Goal: Task Accomplishment & Management: Use online tool/utility

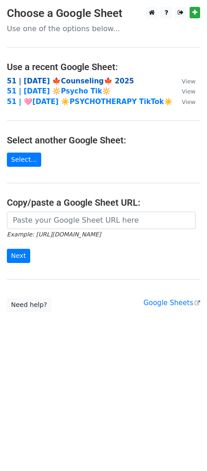
click at [96, 78] on strong "51 | [DATE] 🍁Counseling🍁 2025" at bounding box center [70, 81] width 127 height 8
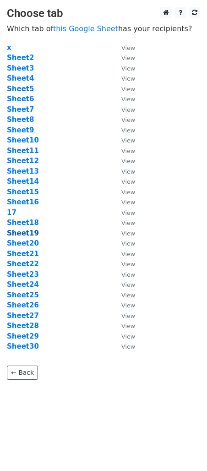
click at [29, 234] on strong "Sheet19" at bounding box center [23, 233] width 32 height 8
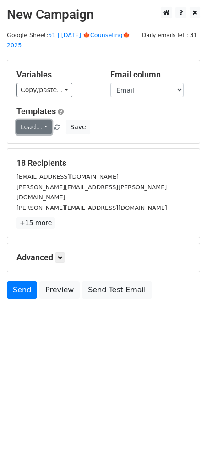
click at [26, 120] on link "Load..." at bounding box center [34, 127] width 35 height 14
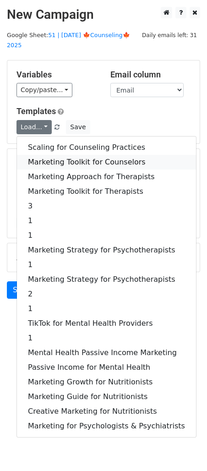
click at [61, 155] on link "Marketing Toolkit for Counselors" at bounding box center [106, 162] width 179 height 15
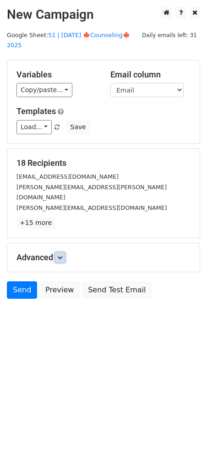
click at [63, 255] on icon at bounding box center [60, 258] width 6 height 6
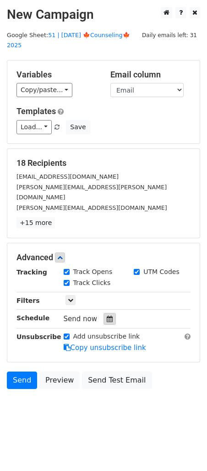
click at [109, 316] on icon at bounding box center [110, 319] width 6 height 6
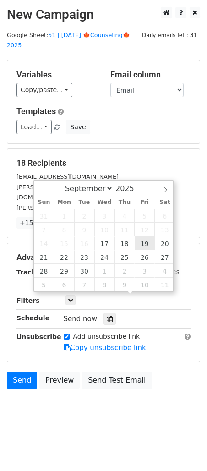
type input "2025-09-19 12:00"
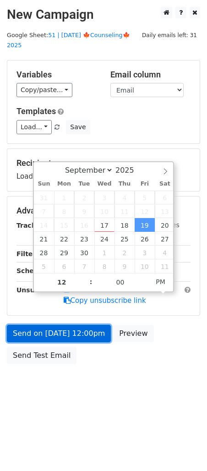
click at [100, 325] on link "Send on Sep 19 at 12:00pm" at bounding box center [59, 333] width 104 height 17
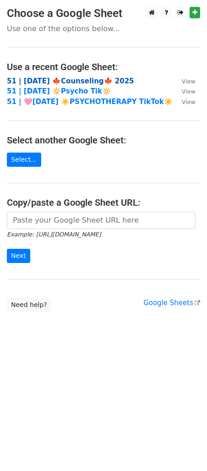
click at [77, 80] on strong "51 | [DATE] 🍁Counseling🍁 2025" at bounding box center [70, 81] width 127 height 8
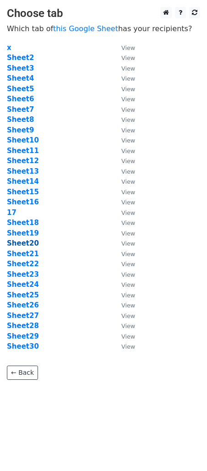
click at [28, 243] on strong "Sheet20" at bounding box center [23, 243] width 32 height 8
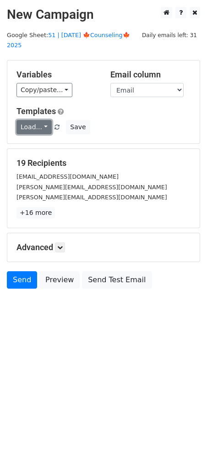
click at [39, 120] on link "Load..." at bounding box center [34, 127] width 35 height 14
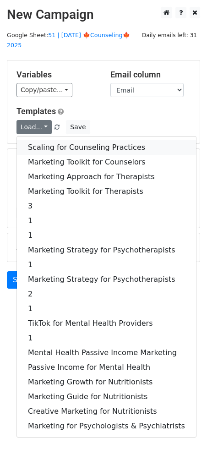
click at [67, 140] on link "Scaling for Counseling Practices" at bounding box center [106, 147] width 179 height 15
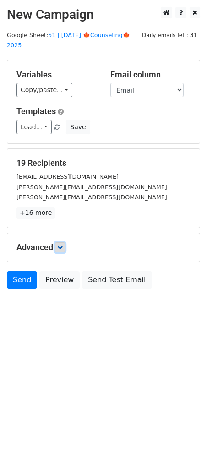
click at [62, 245] on icon at bounding box center [60, 248] width 6 height 6
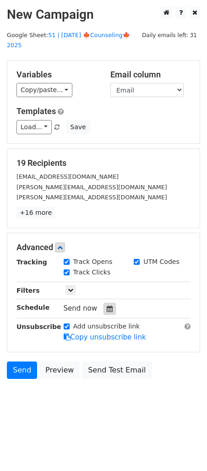
click at [104, 303] on div at bounding box center [110, 309] width 12 height 12
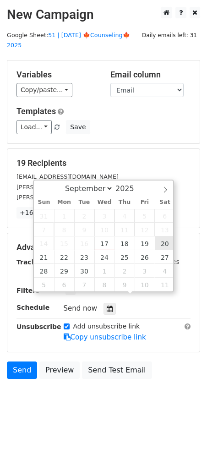
type input "[DATE] 12:00"
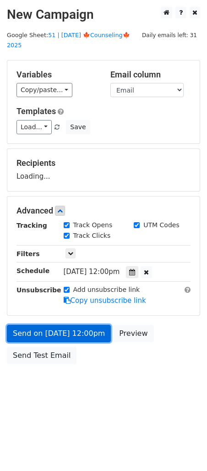
click at [74, 325] on link "Send on Sep 20 at 12:00pm" at bounding box center [59, 333] width 104 height 17
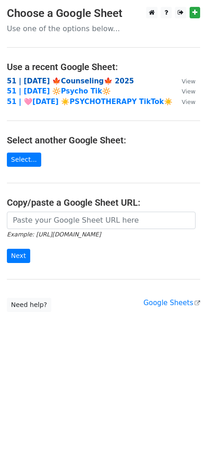
click at [64, 83] on strong "51 | [DATE] 🍁Counseling🍁 2025" at bounding box center [70, 81] width 127 height 8
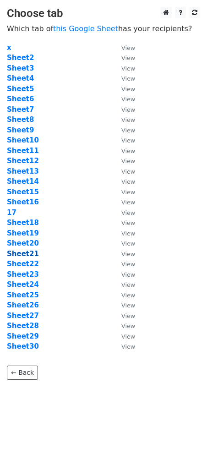
click at [23, 255] on strong "Sheet21" at bounding box center [23, 254] width 32 height 8
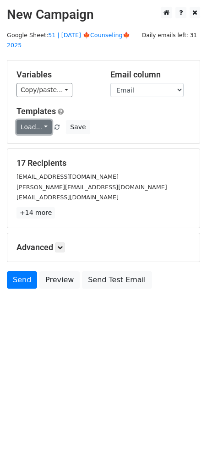
click at [34, 120] on link "Load..." at bounding box center [34, 127] width 35 height 14
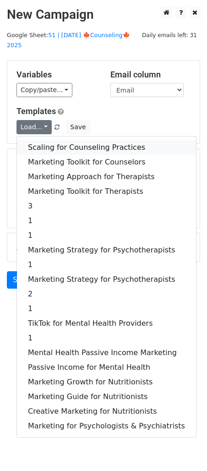
click at [58, 140] on link "Scaling for Counseling Practices" at bounding box center [106, 147] width 179 height 15
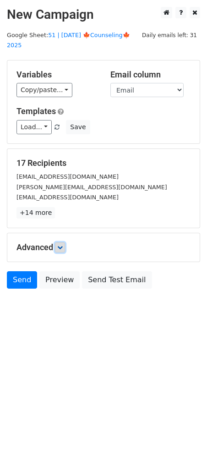
click at [61, 245] on icon at bounding box center [60, 248] width 6 height 6
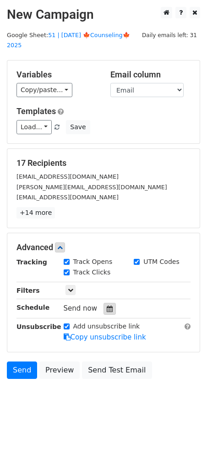
click at [104, 303] on div at bounding box center [110, 309] width 12 height 12
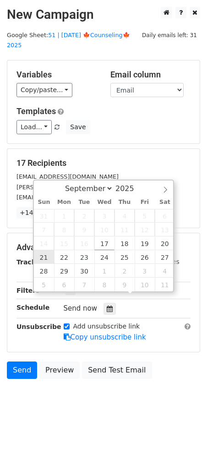
type input "2025-09-21 12:00"
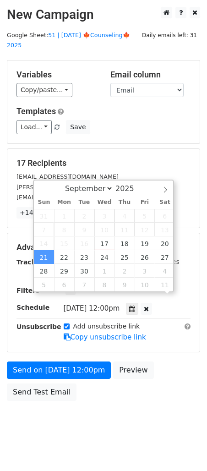
scroll to position [0, 0]
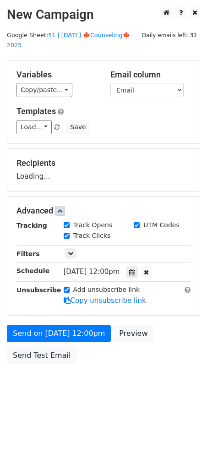
click at [44, 312] on form "Variables Copy/paste... {{Name}} {{Email}} Email column Name Email Templates Lo…" at bounding box center [103, 214] width 193 height 309
click at [40, 315] on div "Advanced Tracking Track Opens UTM Codes Track Clicks Filters Only include sprea…" at bounding box center [103, 256] width 193 height 119
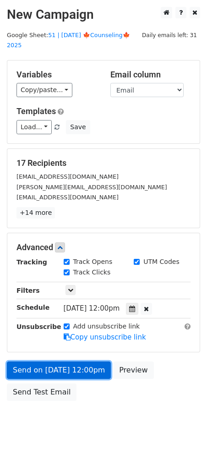
click at [38, 362] on link "Send on Sep 21 at 12:00pm" at bounding box center [59, 370] width 104 height 17
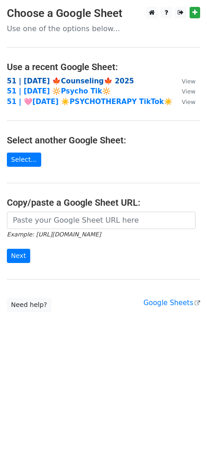
click at [74, 77] on strong "51 | [DATE] 🍁Counseling🍁 2025" at bounding box center [70, 81] width 127 height 8
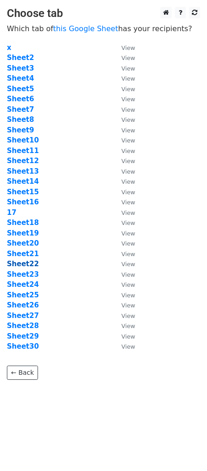
click at [33, 262] on strong "Sheet22" at bounding box center [23, 264] width 32 height 8
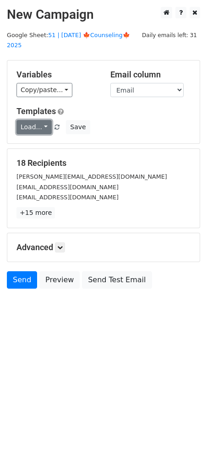
click at [35, 120] on link "Load..." at bounding box center [34, 127] width 35 height 14
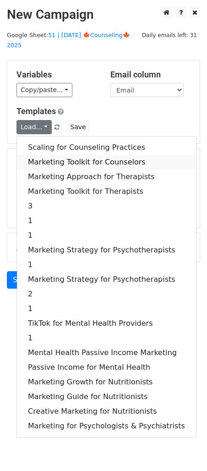
click at [55, 155] on link "Marketing Toolkit for Counselors" at bounding box center [106, 162] width 179 height 15
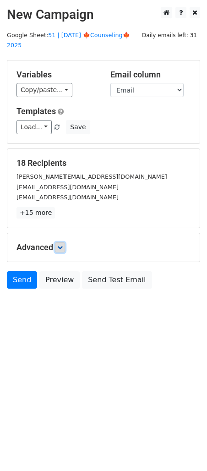
click at [62, 245] on icon at bounding box center [60, 248] width 6 height 6
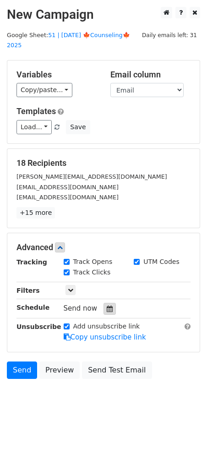
click at [107, 306] on icon at bounding box center [110, 309] width 6 height 6
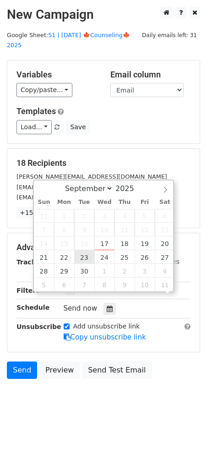
scroll to position [0, 0]
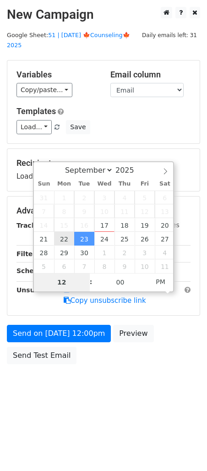
type input "2025-09-22 12:00"
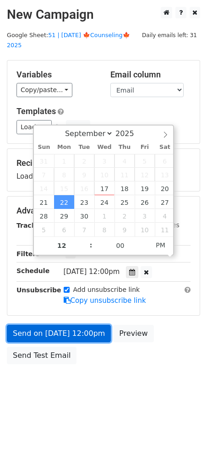
click at [62, 325] on link "Send on Sep 22 at 12:00pm" at bounding box center [59, 333] width 104 height 17
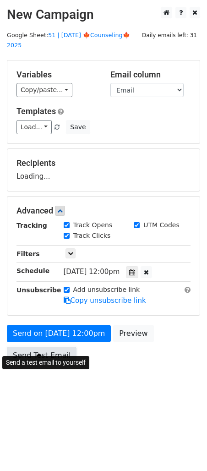
click at [38, 347] on link "Send Test Email" at bounding box center [42, 355] width 70 height 17
click at [22, 335] on div "Send on Sep 22 at 12:00pm Preview Send Test Email" at bounding box center [103, 347] width 207 height 44
click at [22, 347] on link "Send Test Email" at bounding box center [42, 355] width 70 height 17
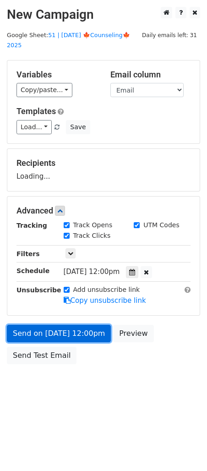
click at [35, 325] on link "Send on Sep 22 at 12:00pm" at bounding box center [59, 333] width 104 height 17
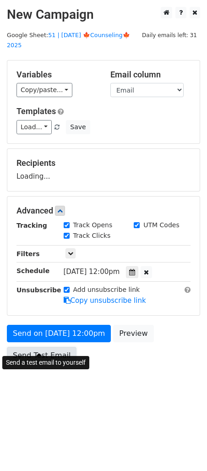
click at [35, 347] on link "Send Test Email" at bounding box center [42, 355] width 70 height 17
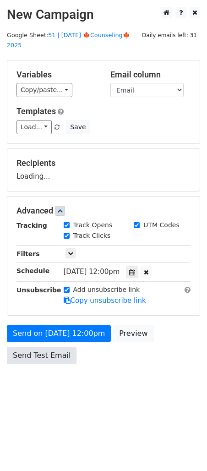
click at [35, 347] on link "Send Test Email" at bounding box center [42, 355] width 70 height 17
